Goal: Navigation & Orientation: Find specific page/section

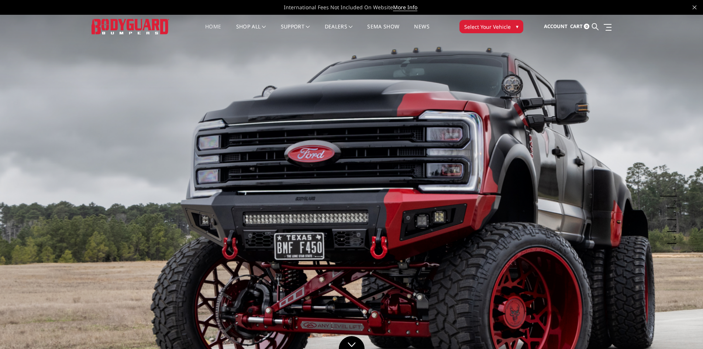
click at [606, 21] on li at bounding box center [606, 27] width 10 height 12
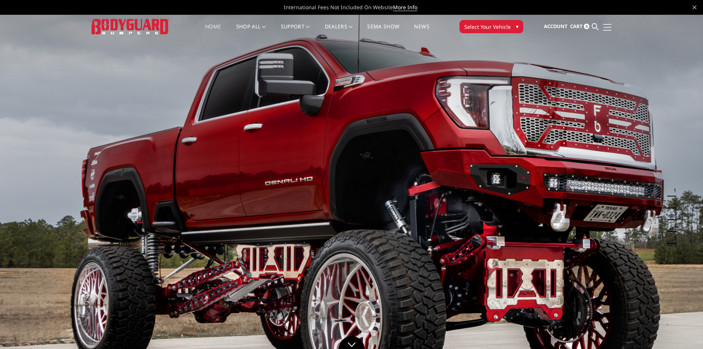
click at [607, 27] on span at bounding box center [608, 27] width 8 height 1
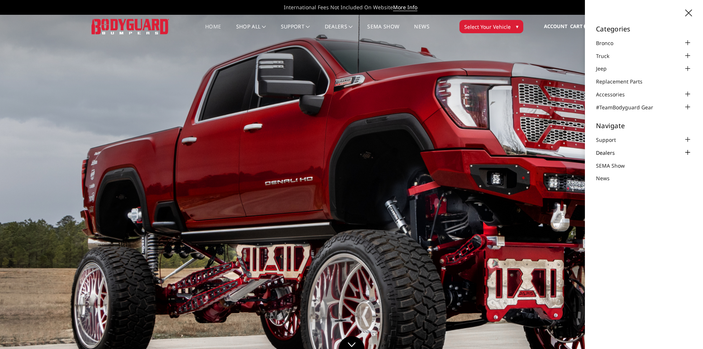
click at [618, 151] on link "Dealers" at bounding box center [610, 153] width 28 height 8
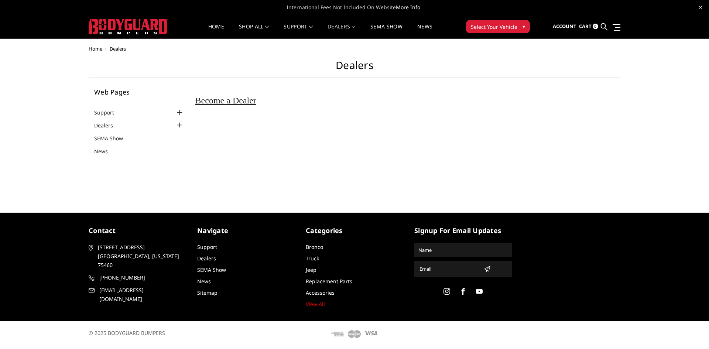
click at [182, 123] on div at bounding box center [179, 125] width 9 height 9
click at [104, 124] on link "Dealers" at bounding box center [108, 125] width 28 height 8
click at [181, 113] on div at bounding box center [179, 112] width 9 height 9
